Goal: Task Accomplishment & Management: Manage account settings

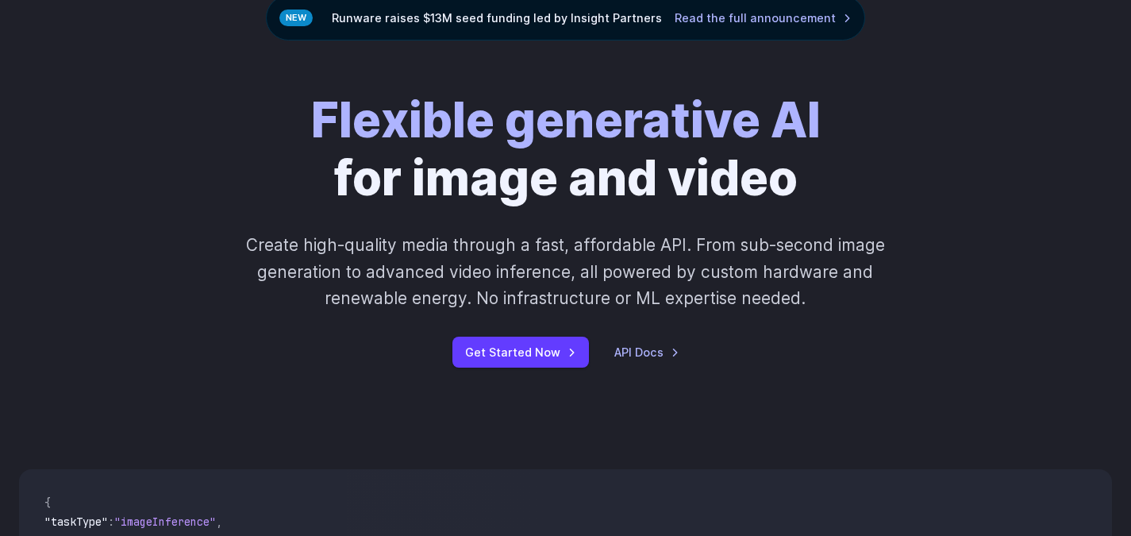
scroll to position [159, 0]
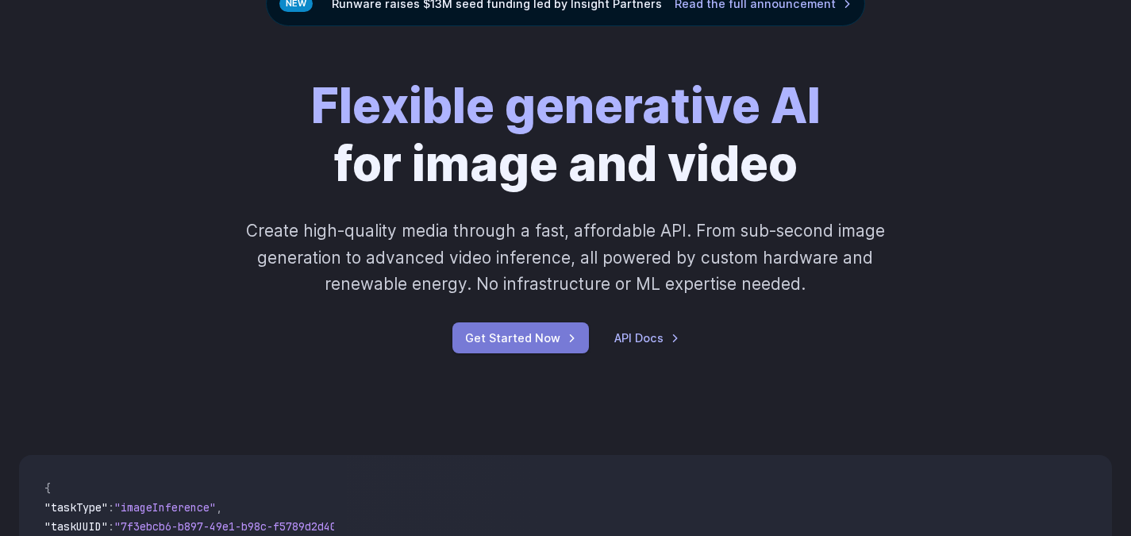
click at [504, 339] on link "Get Started Now" at bounding box center [520, 337] width 136 height 31
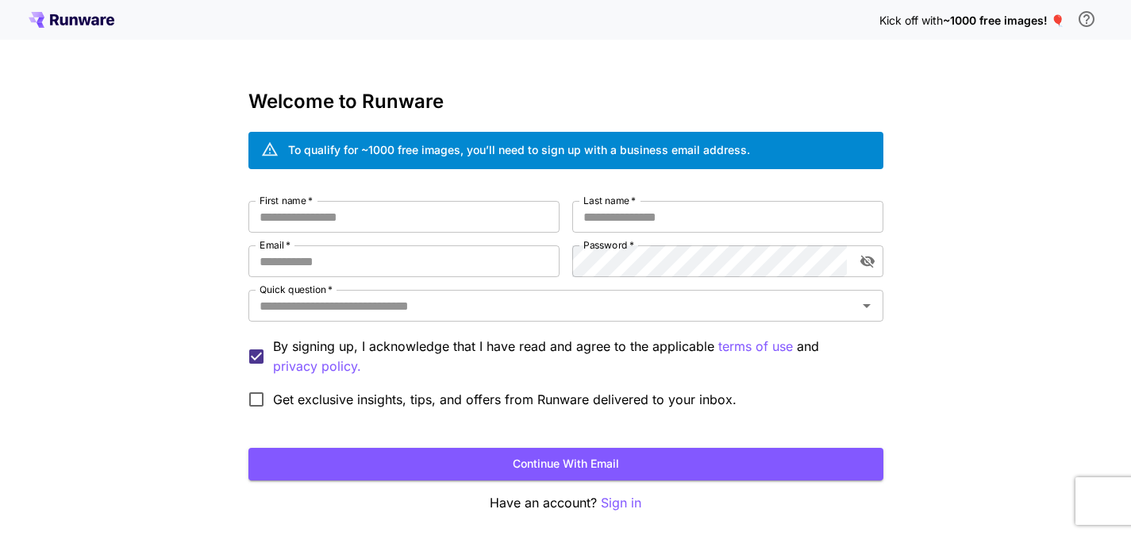
click at [344, 232] on div "First name   * First name   * Last name   * Last name   * Email   * Email   * P…" at bounding box center [565, 308] width 635 height 215
click at [340, 216] on input "First name   *" at bounding box center [403, 217] width 311 height 32
click at [315, 271] on input "Email   *" at bounding box center [403, 261] width 311 height 32
type input "**********"
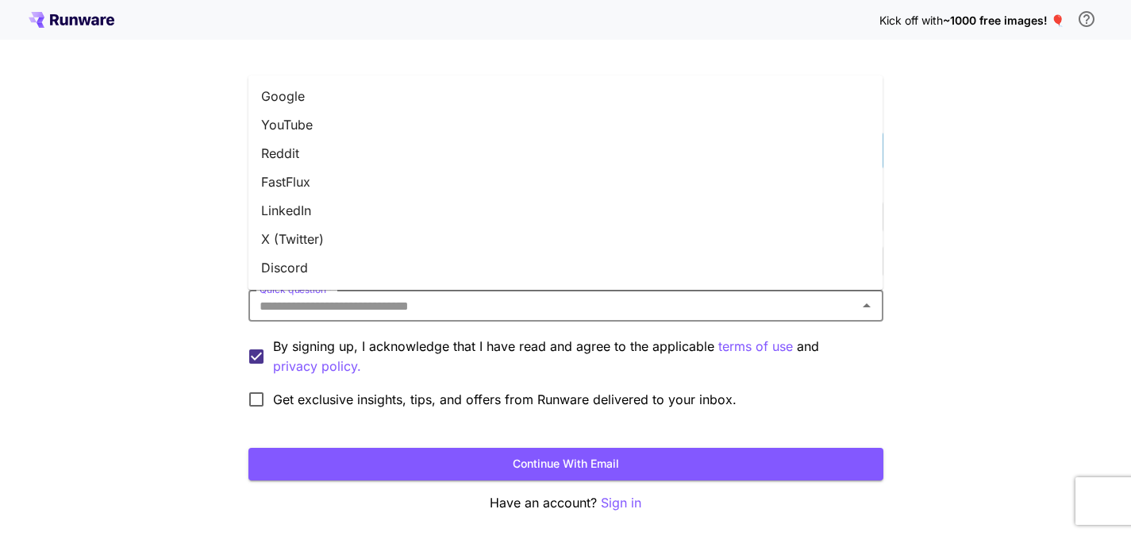
click at [328, 300] on input "Quick question   *" at bounding box center [552, 305] width 599 height 22
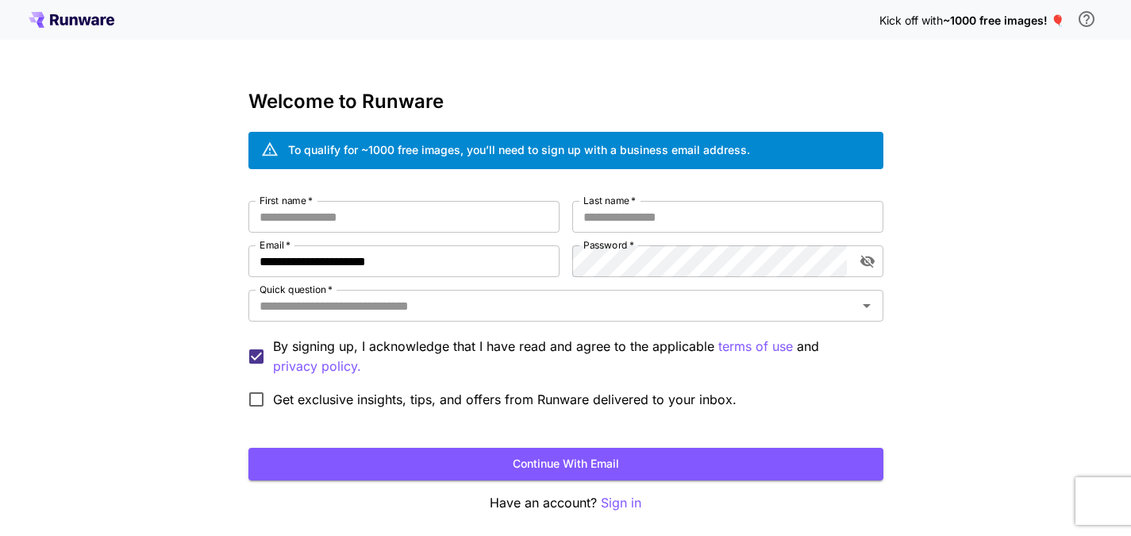
click at [1009, 267] on div "**********" at bounding box center [565, 298] width 1131 height 597
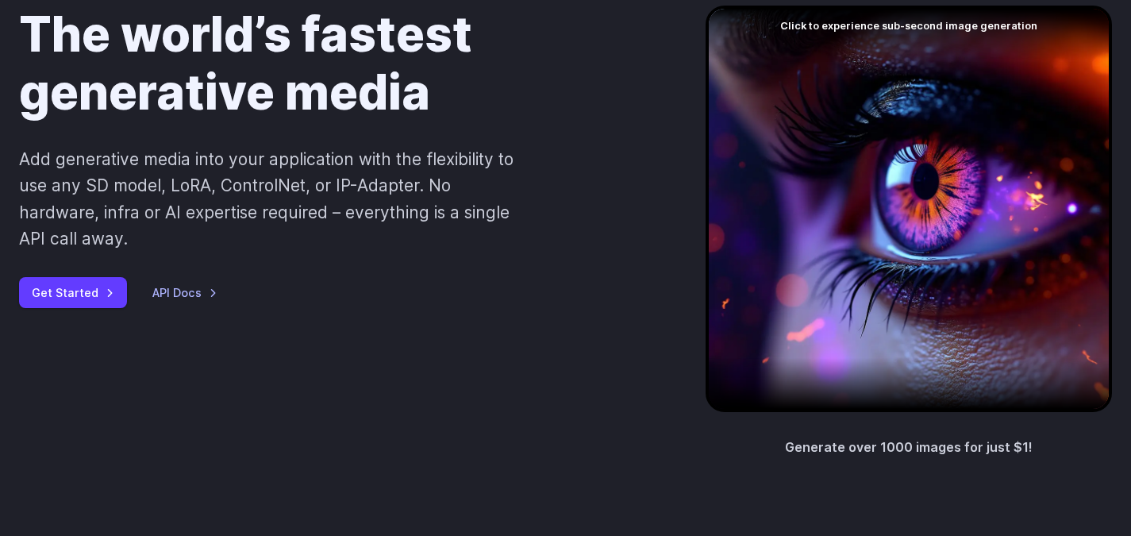
scroll to position [159, 0]
click at [46, 297] on link "Get Started" at bounding box center [73, 293] width 108 height 31
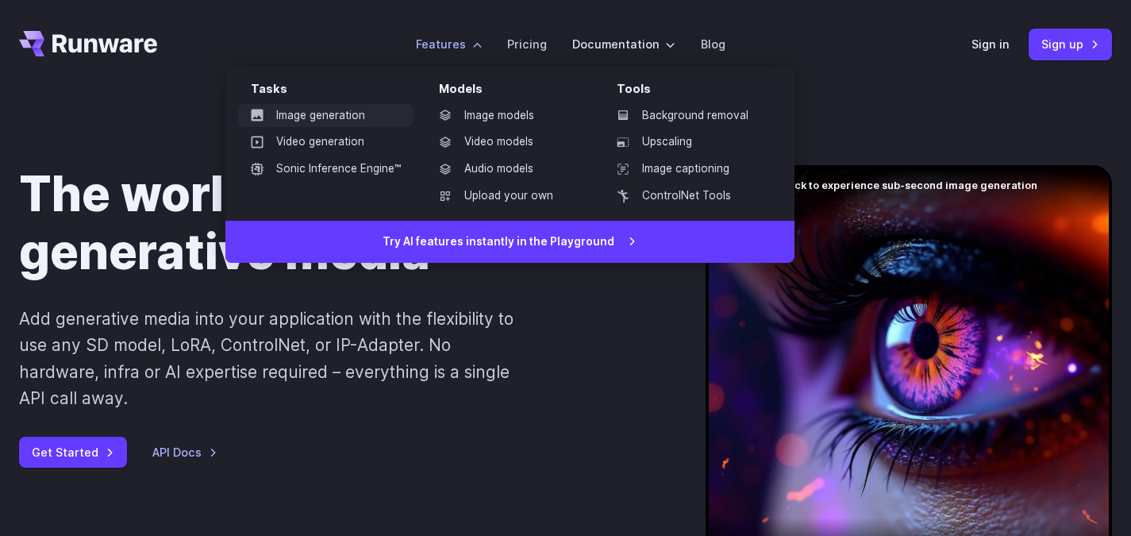
click at [323, 108] on link "Image generation" at bounding box center [325, 116] width 175 height 24
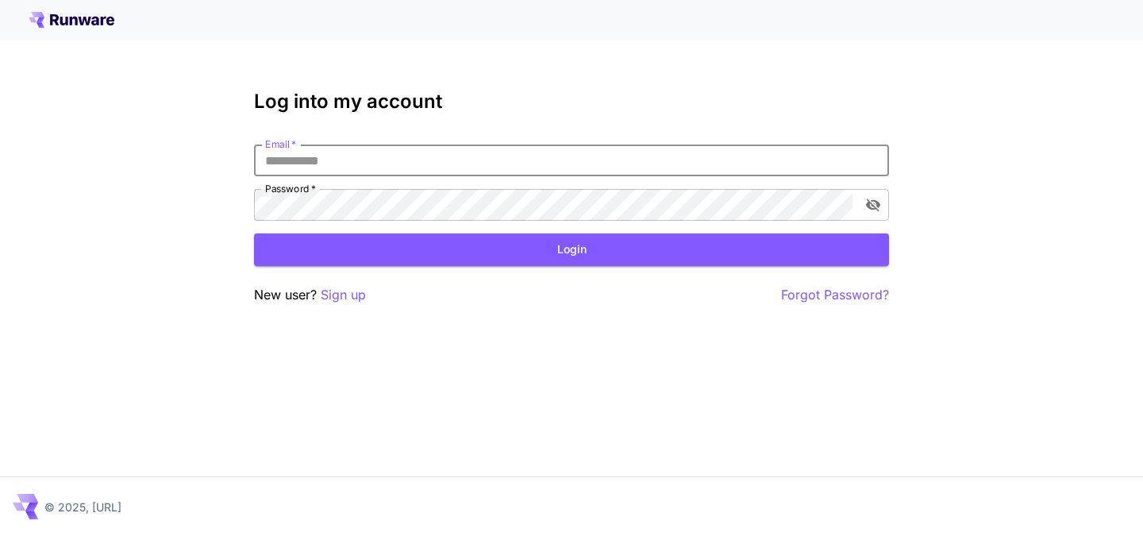
click at [319, 152] on input "Email   *" at bounding box center [571, 160] width 635 height 32
click at [311, 162] on input "Email   *" at bounding box center [571, 160] width 635 height 32
click at [309, 161] on input "Email   *" at bounding box center [571, 160] width 635 height 32
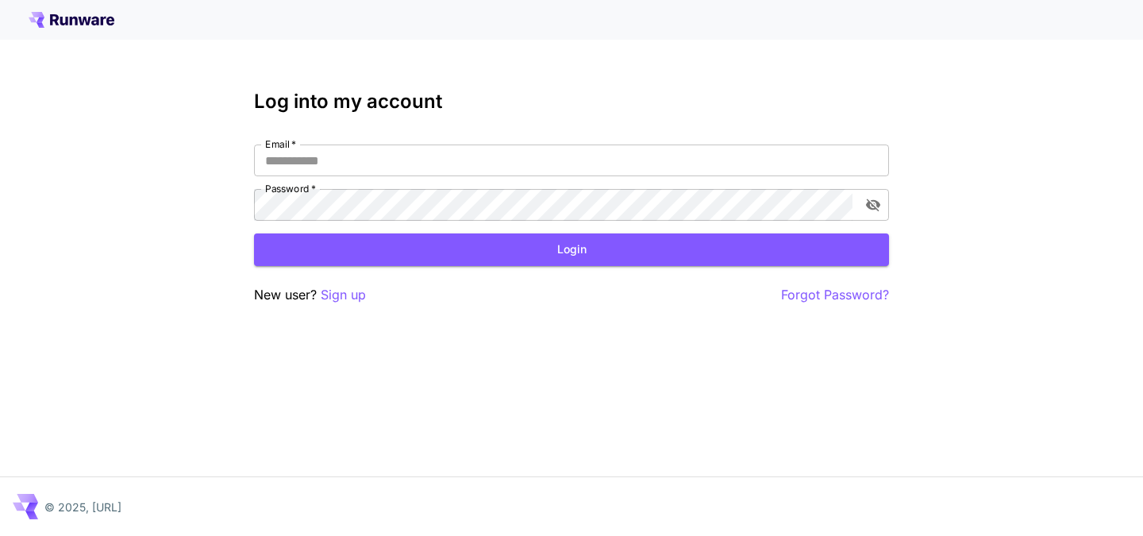
drag, startPoint x: 308, startPoint y: 160, endPoint x: 269, endPoint y: 148, distance: 40.9
click at [269, 148] on label "Email   *" at bounding box center [280, 143] width 31 height 13
click at [269, 148] on input "Email   *" at bounding box center [571, 160] width 635 height 32
click at [274, 148] on label "Email   *" at bounding box center [280, 143] width 31 height 13
click at [274, 148] on input "Email   *" at bounding box center [571, 160] width 635 height 32
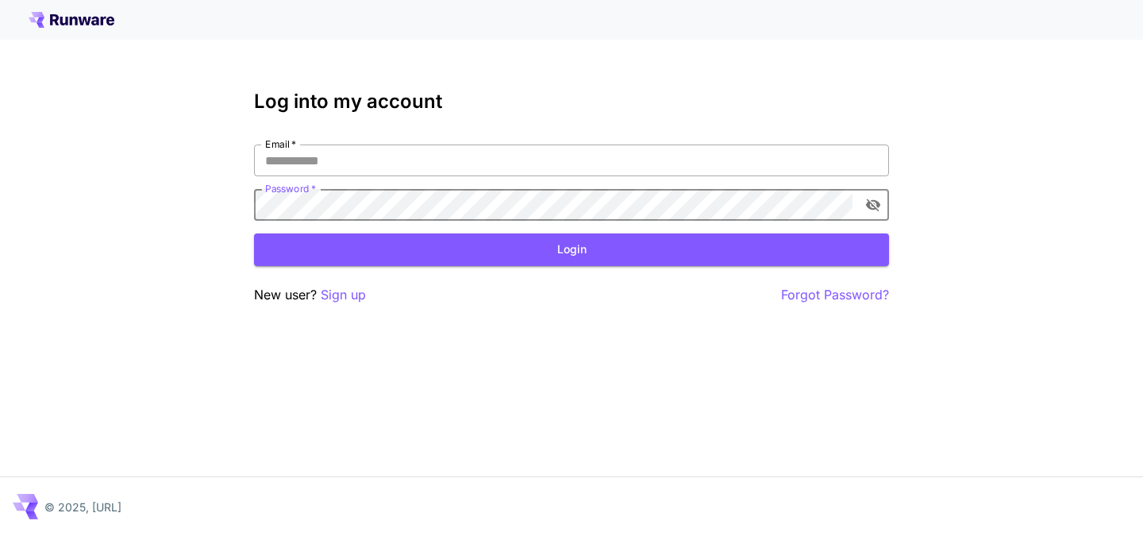
click at [290, 160] on input "Email   *" at bounding box center [571, 160] width 635 height 32
click at [286, 157] on input "Email   *" at bounding box center [571, 160] width 635 height 32
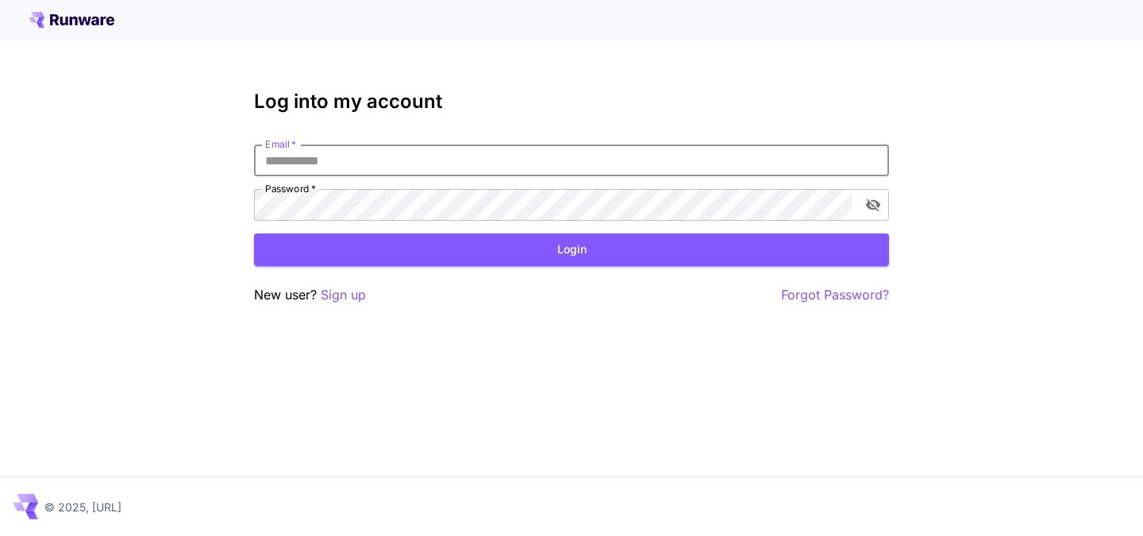
drag, startPoint x: 332, startPoint y: 162, endPoint x: 335, endPoint y: 154, distance: 8.5
click at [332, 161] on input "Email   *" at bounding box center [571, 160] width 635 height 32
paste input "**********"
type input "**********"
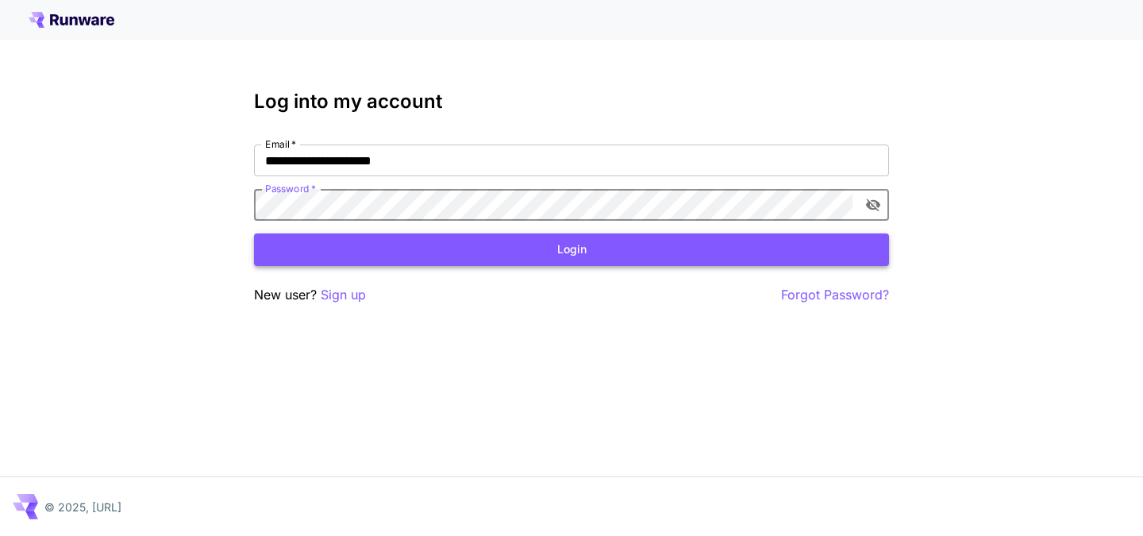
click at [477, 250] on button "Login" at bounding box center [571, 249] width 635 height 33
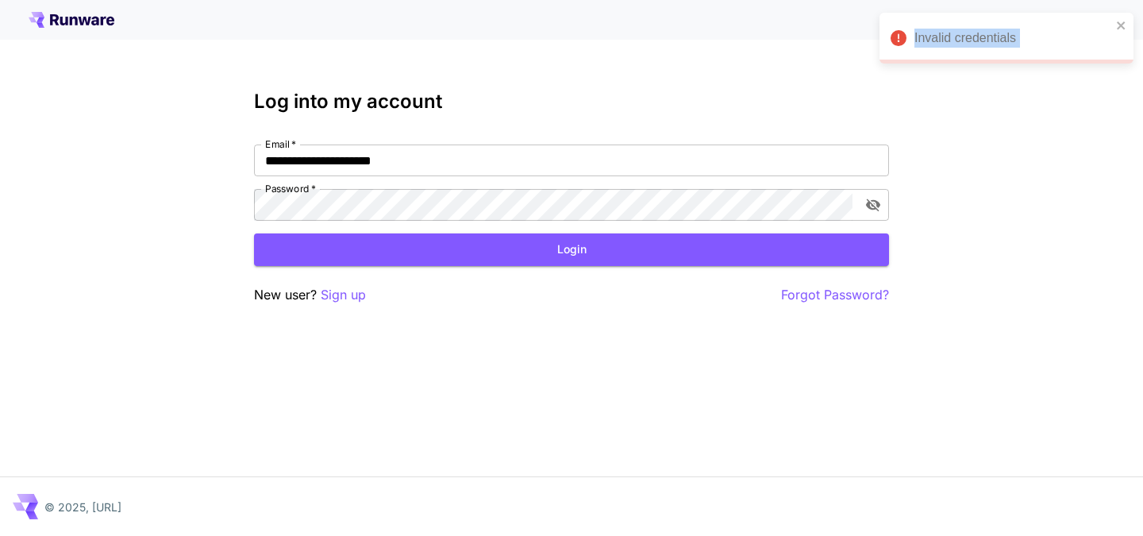
drag, startPoint x: 1133, startPoint y: 25, endPoint x: 1106, endPoint y: 26, distance: 27.0
click at [1131, 25] on div "**********" at bounding box center [571, 268] width 1143 height 536
